Goal: Entertainment & Leisure: Consume media (video, audio)

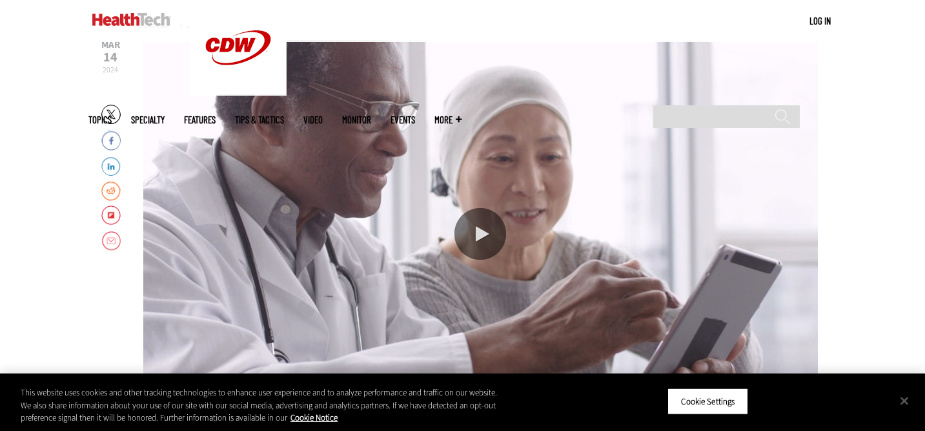
scroll to position [176, 0]
click at [481, 227] on div "Play or Pause Video" at bounding box center [481, 235] width 52 height 52
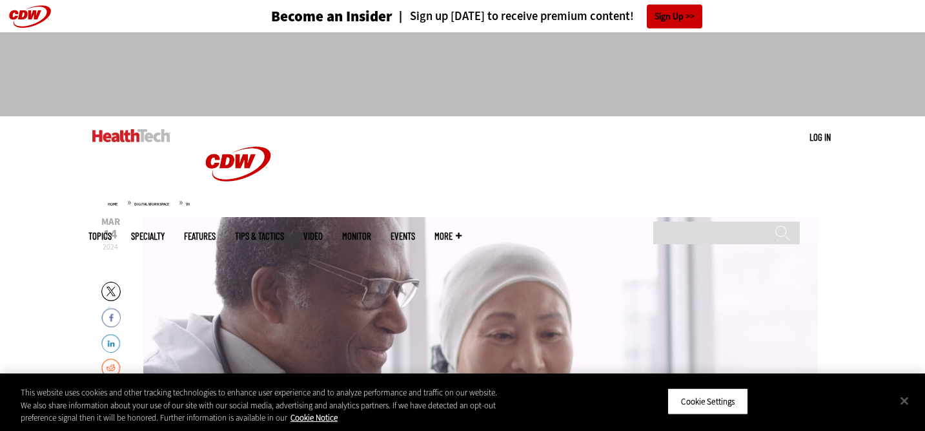
click at [359, 307] on div "Video viewer" at bounding box center [480, 410] width 675 height 387
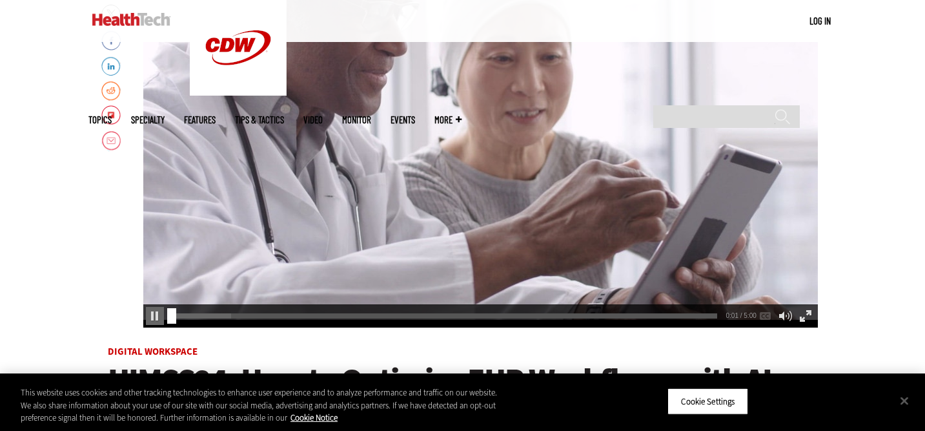
scroll to position [282, 0]
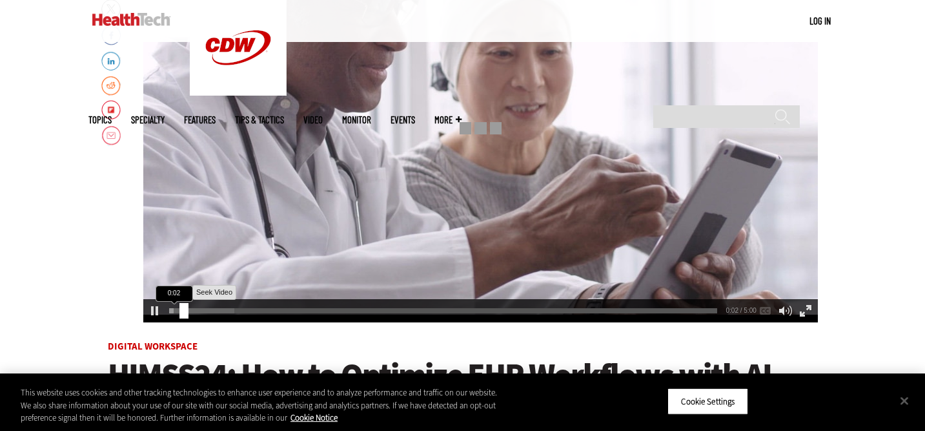
click at [180, 309] on div "0:02" at bounding box center [445, 308] width 553 height 1
click at [197, 309] on div "0:18" at bounding box center [445, 308] width 553 height 1
click at [214, 309] on div "0:18" at bounding box center [445, 308] width 553 height 1
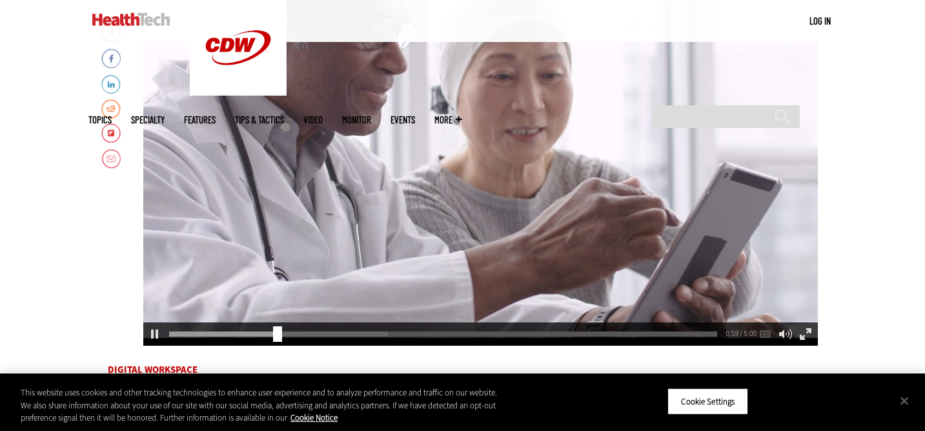
scroll to position [278, 0]
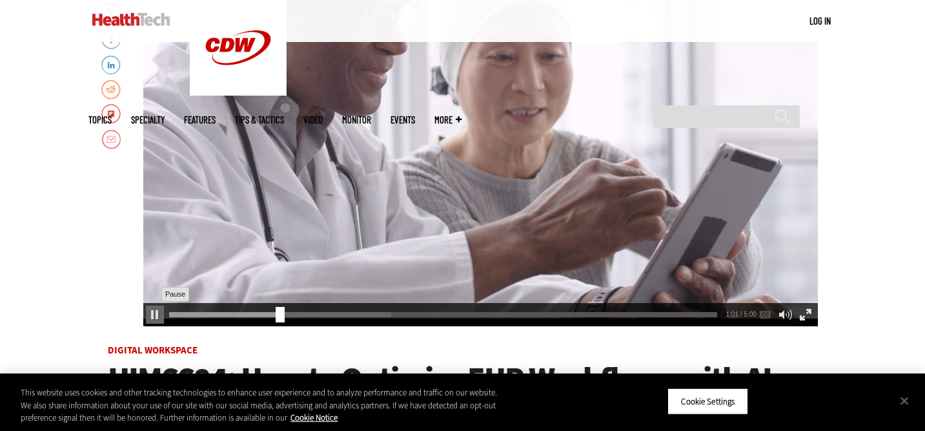
click at [149, 313] on div "Pause" at bounding box center [155, 314] width 18 height 18
click at [152, 313] on div "Pause" at bounding box center [155, 314] width 18 height 18
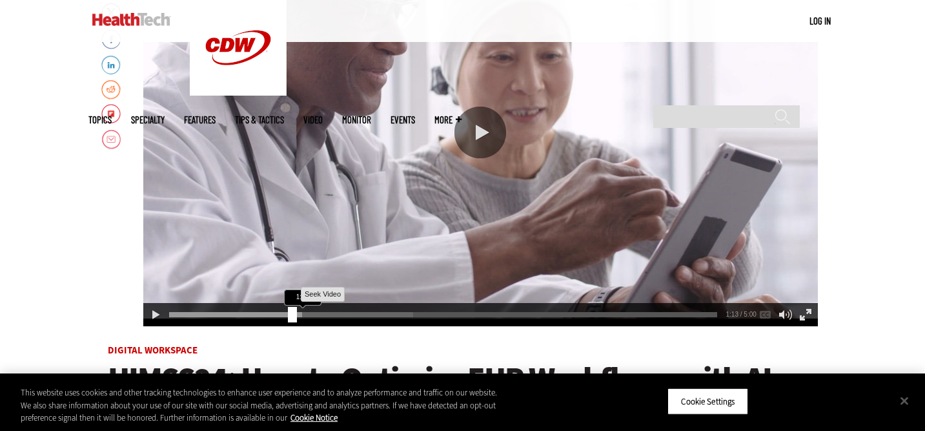
click at [288, 313] on div "1:13" at bounding box center [445, 312] width 553 height 1
click at [152, 311] on div "Play" at bounding box center [155, 314] width 18 height 18
click at [152, 311] on div "Pause" at bounding box center [155, 314] width 18 height 18
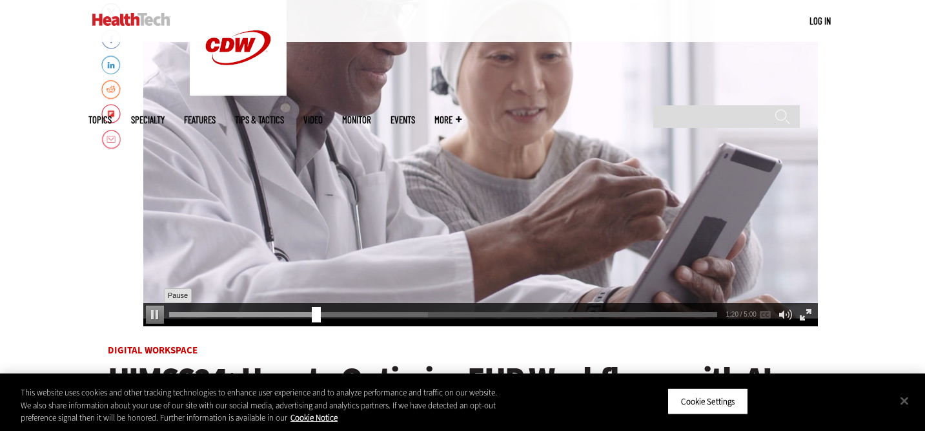
click at [151, 314] on div "Pause" at bounding box center [155, 314] width 18 height 18
click at [151, 314] on div "Play" at bounding box center [155, 314] width 18 height 18
click at [314, 312] on div "1:22" at bounding box center [445, 312] width 553 height 1
click at [311, 318] on div "1:23 1:23 / 5:00 AUDIO [Original]" at bounding box center [480, 314] width 675 height 23
click at [307, 313] on div "1:23" at bounding box center [445, 312] width 553 height 1
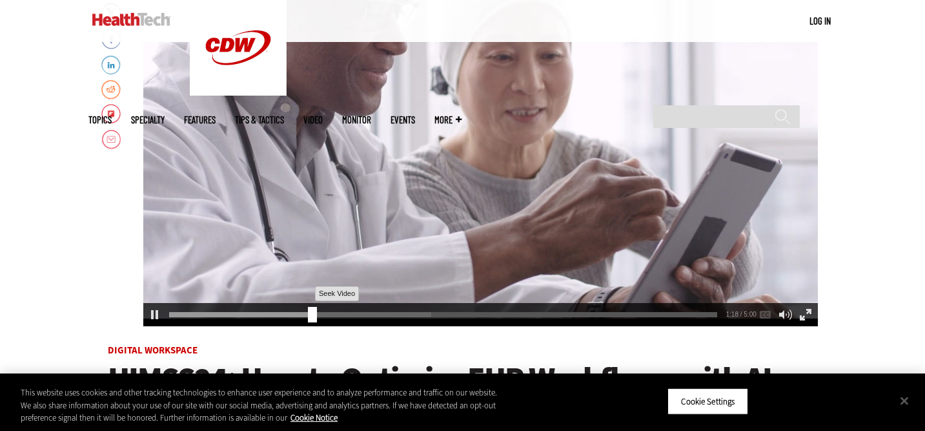
click at [302, 313] on div "1:18" at bounding box center [445, 312] width 553 height 1
click at [154, 313] on div "Pause" at bounding box center [155, 314] width 18 height 18
click at [154, 313] on div "Play" at bounding box center [155, 314] width 18 height 18
click at [154, 313] on div "Pause" at bounding box center [155, 314] width 18 height 18
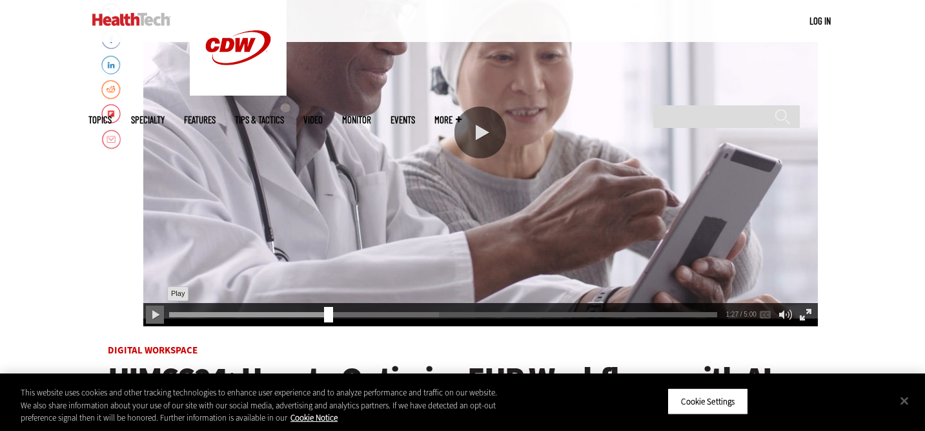
click at [154, 313] on div "Play" at bounding box center [155, 314] width 18 height 18
click at [154, 313] on div "Pause" at bounding box center [155, 314] width 18 height 18
click at [154, 318] on div "Play" at bounding box center [155, 314] width 18 height 18
click at [156, 316] on div "Pause" at bounding box center [155, 314] width 18 height 18
click at [220, 156] on div "video is paused" at bounding box center [480, 132] width 675 height 387
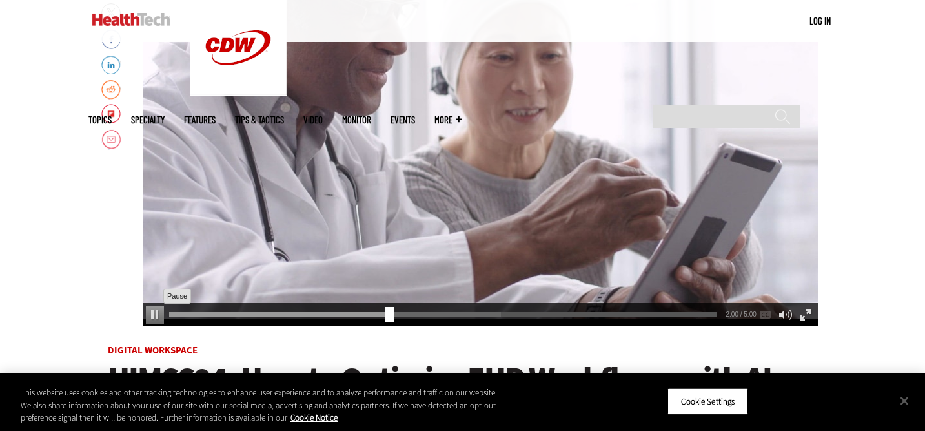
click at [150, 315] on div "Pause" at bounding box center [155, 314] width 18 height 18
click at [150, 315] on div "Play" at bounding box center [155, 314] width 18 height 18
click at [150, 315] on div "Pause" at bounding box center [155, 314] width 18 height 18
click at [150, 315] on div "Play" at bounding box center [155, 314] width 18 height 18
click at [150, 315] on div "Pause" at bounding box center [155, 314] width 18 height 18
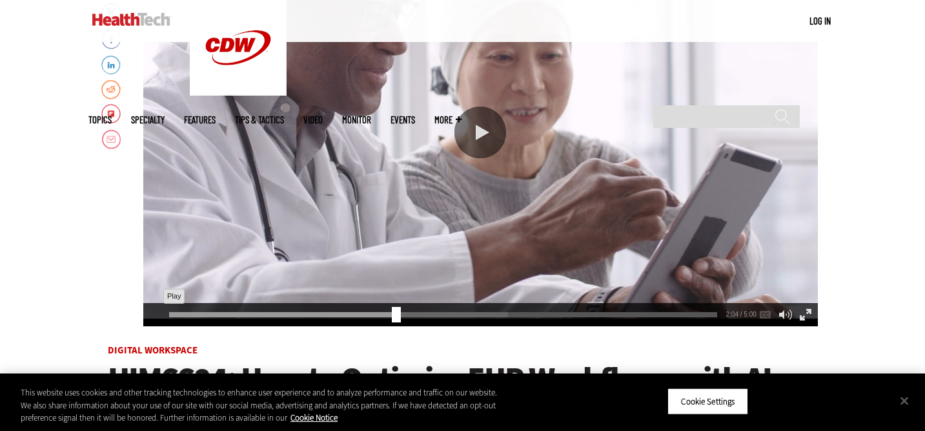
click at [150, 315] on div "Play" at bounding box center [155, 314] width 18 height 18
click at [150, 315] on div "Pause" at bounding box center [155, 314] width 18 height 18
click at [150, 315] on div "Play" at bounding box center [155, 314] width 18 height 18
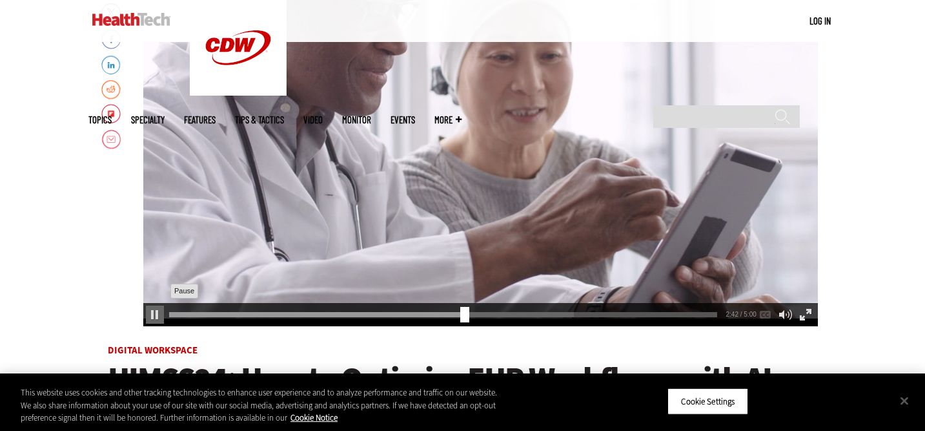
click at [154, 312] on div "Pause" at bounding box center [155, 314] width 18 height 18
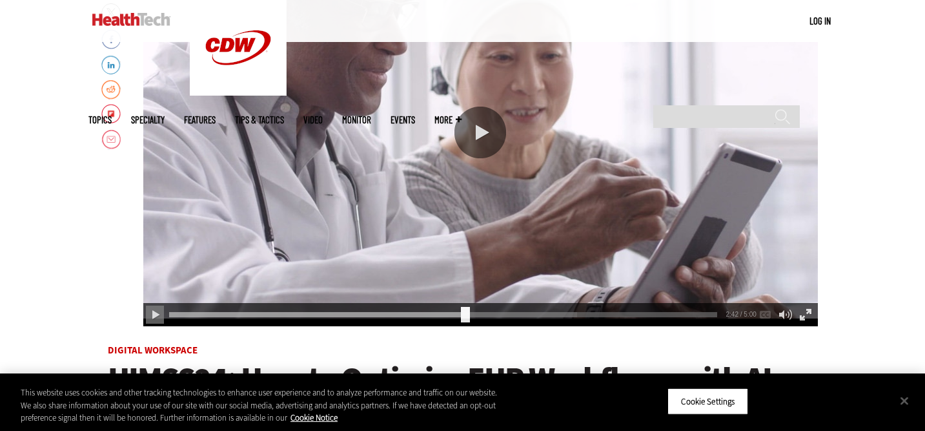
click at [285, 249] on div "video is paused" at bounding box center [480, 132] width 675 height 387
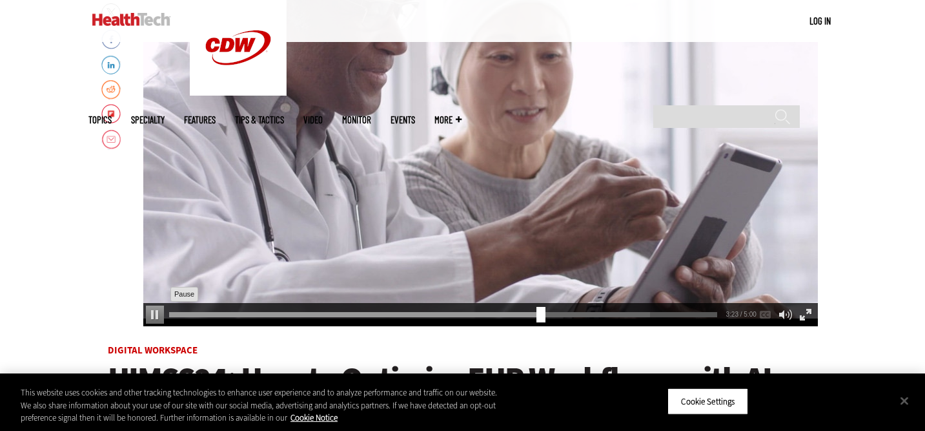
click at [158, 313] on div "Pause" at bounding box center [155, 314] width 18 height 18
click at [155, 313] on div "Play" at bounding box center [155, 314] width 18 height 18
click at [155, 312] on div "Pause" at bounding box center [155, 314] width 18 height 18
click at [155, 312] on div "Play" at bounding box center [155, 314] width 18 height 18
click at [155, 312] on div "Pause" at bounding box center [155, 314] width 18 height 18
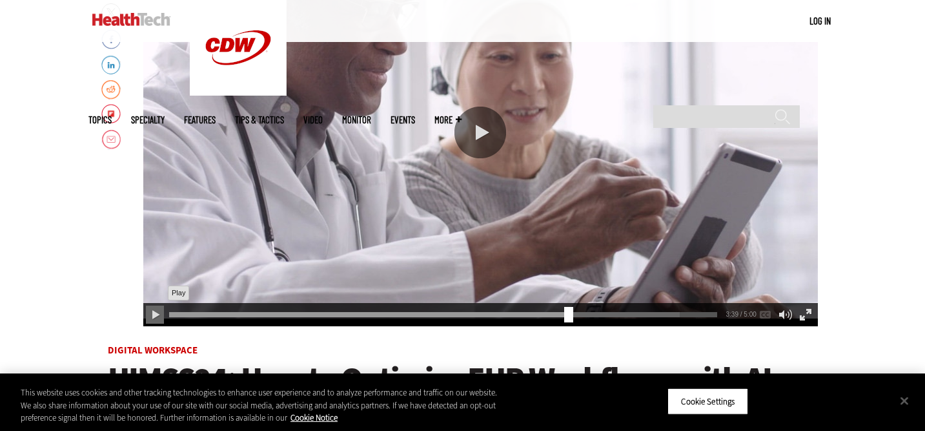
click at [155, 312] on div "Play" at bounding box center [155, 314] width 18 height 18
click at [155, 312] on div "Pause" at bounding box center [155, 314] width 18 height 18
click at [155, 312] on div "Play" at bounding box center [155, 314] width 18 height 18
click at [155, 312] on div "Pause" at bounding box center [155, 314] width 18 height 18
